Goal: Task Accomplishment & Management: Complete application form

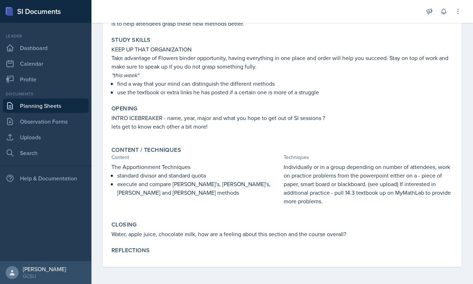
scroll to position [91, 0]
click at [240, 252] on div "Reflections" at bounding box center [281, 250] width 341 height 7
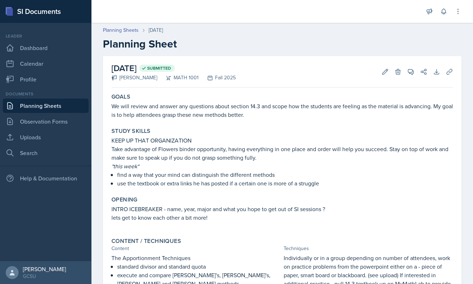
scroll to position [0, 0]
click at [35, 140] on link "Uploads" at bounding box center [46, 137] width 86 height 14
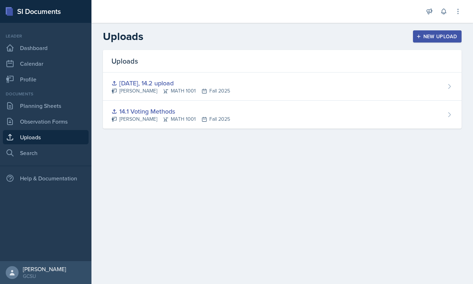
click at [418, 35] on icon "button" at bounding box center [418, 36] width 5 height 5
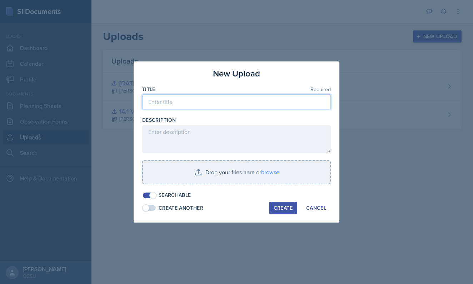
click at [211, 102] on input at bounding box center [236, 101] width 188 height 15
type input "14.3 PP"
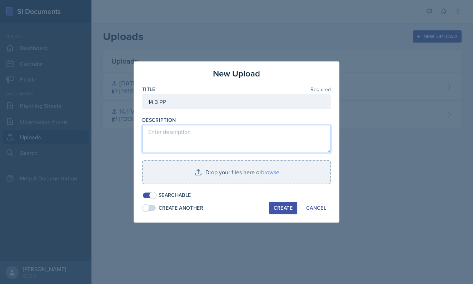
click at [191, 141] on textarea at bounding box center [236, 139] width 188 height 28
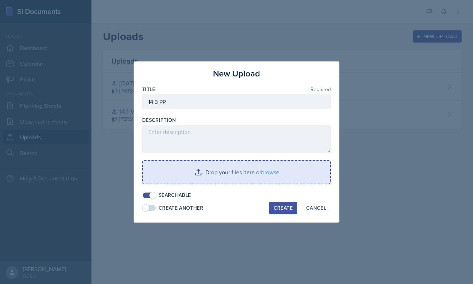
click at [195, 168] on input "file" at bounding box center [236, 172] width 187 height 23
click at [274, 170] on input "file" at bounding box center [236, 172] width 187 height 23
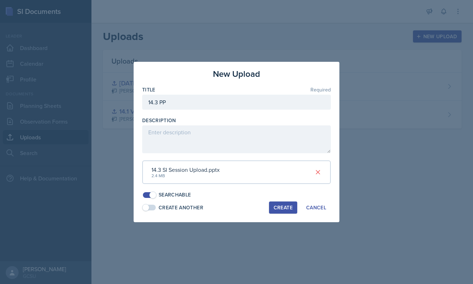
click at [282, 208] on div "Create" at bounding box center [282, 208] width 19 height 6
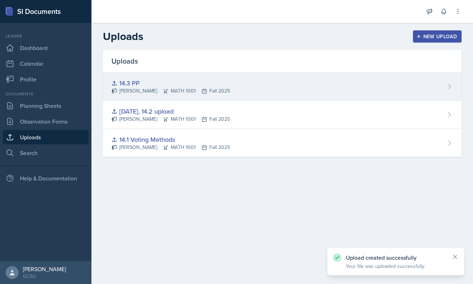
click at [390, 90] on div "14.3 PP [PERSON_NAME] MATH 1001 Fall 2025" at bounding box center [282, 86] width 358 height 28
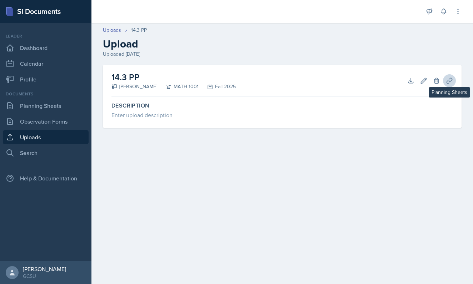
click at [444, 83] on button "Planning Sheets" at bounding box center [449, 80] width 13 height 13
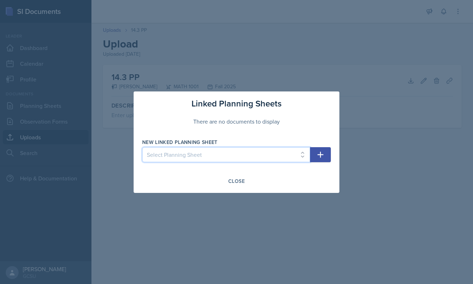
select select "f619b404-ab69-4b48-b9af-0879c058e1b0"
click at [324, 157] on button "button" at bounding box center [320, 154] width 21 height 15
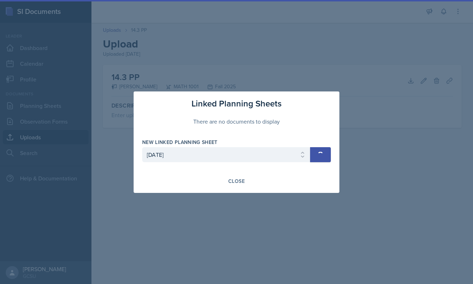
select select
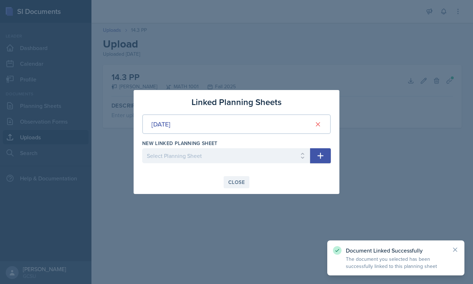
click at [245, 181] on button "Close" at bounding box center [236, 182] width 26 height 12
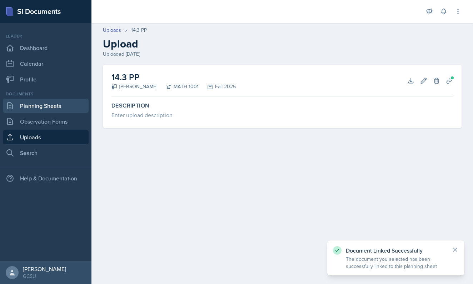
click at [31, 106] on link "Planning Sheets" at bounding box center [46, 106] width 86 height 14
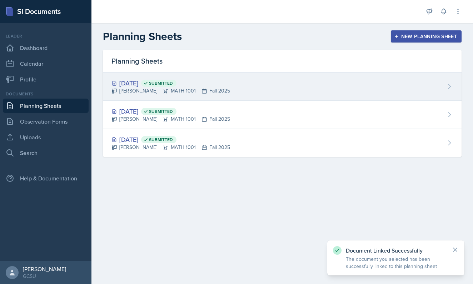
click at [176, 86] on span "Submitted" at bounding box center [158, 83] width 35 height 7
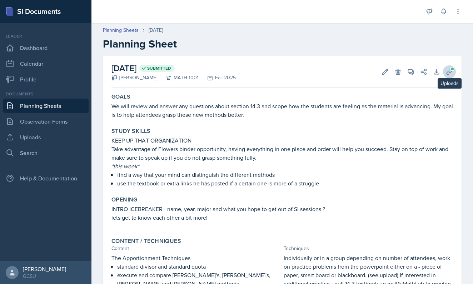
click at [445, 74] on button "Uploads" at bounding box center [449, 71] width 13 height 13
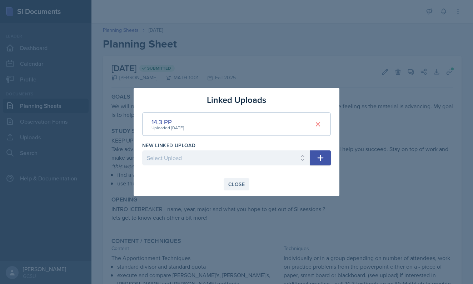
click at [238, 180] on button "Close" at bounding box center [236, 184] width 26 height 12
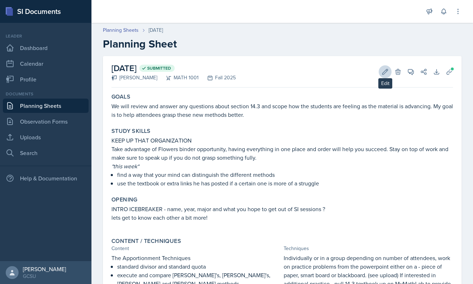
click at [387, 74] on icon at bounding box center [384, 71] width 7 height 7
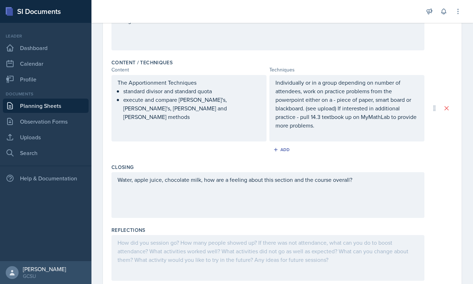
scroll to position [217, 0]
click at [375, 100] on p "Individually or in a group depending on number of attendees, work on practice p…" at bounding box center [346, 102] width 143 height 51
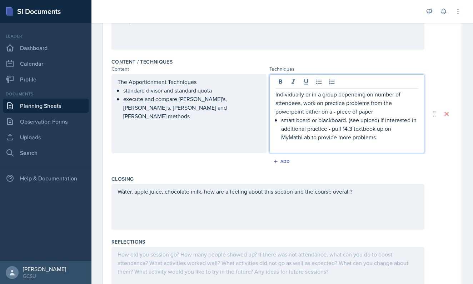
click at [339, 112] on p "Individually or in a group depending on number of attendees, work on practice p…" at bounding box center [346, 103] width 143 height 26
click at [336, 112] on p "Individually or in a group depending on number of attendees, work on practice p…" at bounding box center [346, 103] width 143 height 26
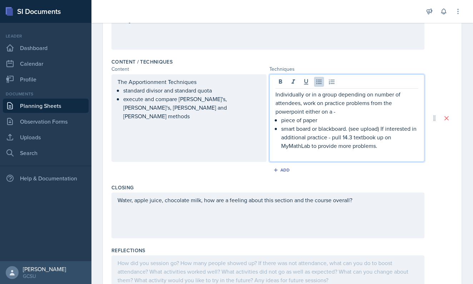
click at [321, 130] on p "smart board or blackboard. (see upload) If interested in additional practice - …" at bounding box center [349, 137] width 137 height 26
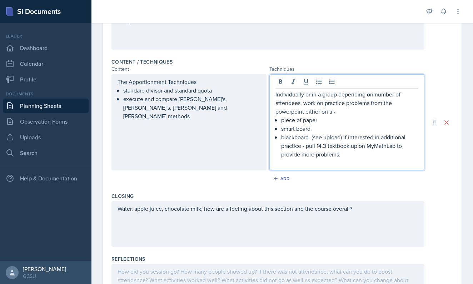
click at [343, 114] on p "Individually or in a group depending on number of attendees, work on practice p…" at bounding box center [346, 103] width 143 height 26
click at [343, 140] on p "blackboard. (see upload) If interested in additional practice - pull 14.3 textb…" at bounding box center [349, 146] width 137 height 26
click at [315, 82] on button at bounding box center [319, 82] width 10 height 10
click at [312, 164] on p at bounding box center [346, 162] width 143 height 9
click at [342, 139] on p "blackboard. (see upload)" at bounding box center [349, 137] width 137 height 9
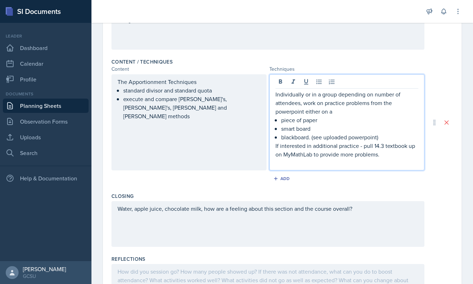
click at [304, 107] on p "Individually or in a group depending on number of attendees, work on practice p…" at bounding box center [346, 103] width 143 height 26
click at [304, 103] on p "Individually or in a group depending on number of attendees, work on practice p…" at bounding box center [346, 103] width 143 height 26
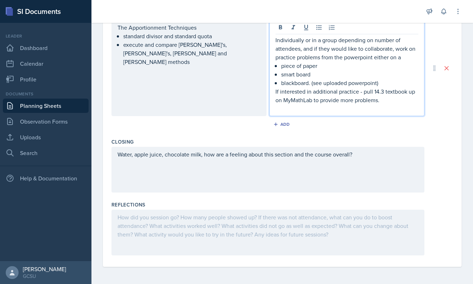
scroll to position [272, 0]
click at [294, 156] on div "Water, apple juice, chocolate milk, how are a feeling about this section and th…" at bounding box center [267, 170] width 313 height 46
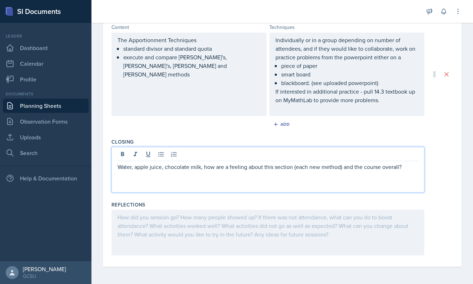
click at [328, 206] on div "Reflections" at bounding box center [281, 204] width 341 height 7
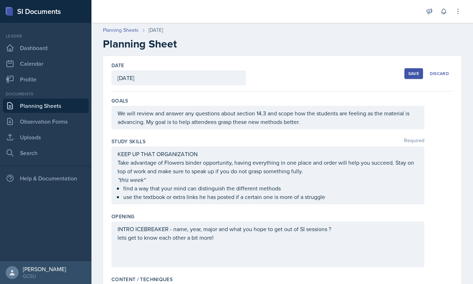
scroll to position [0, 0]
click at [413, 74] on div "Save" at bounding box center [413, 74] width 11 height 6
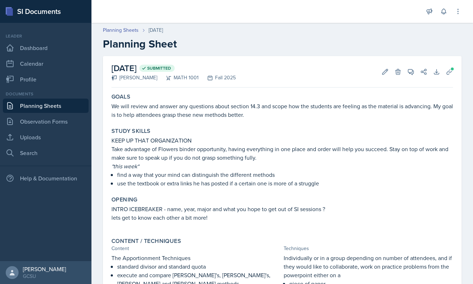
click at [53, 104] on link "Planning Sheets" at bounding box center [46, 106] width 86 height 14
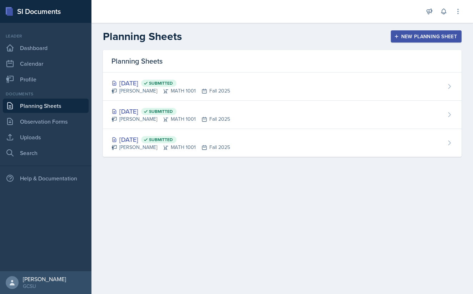
click at [240, 4] on div at bounding box center [257, 11] width 320 height 23
